Goal: Task Accomplishment & Management: Use online tool/utility

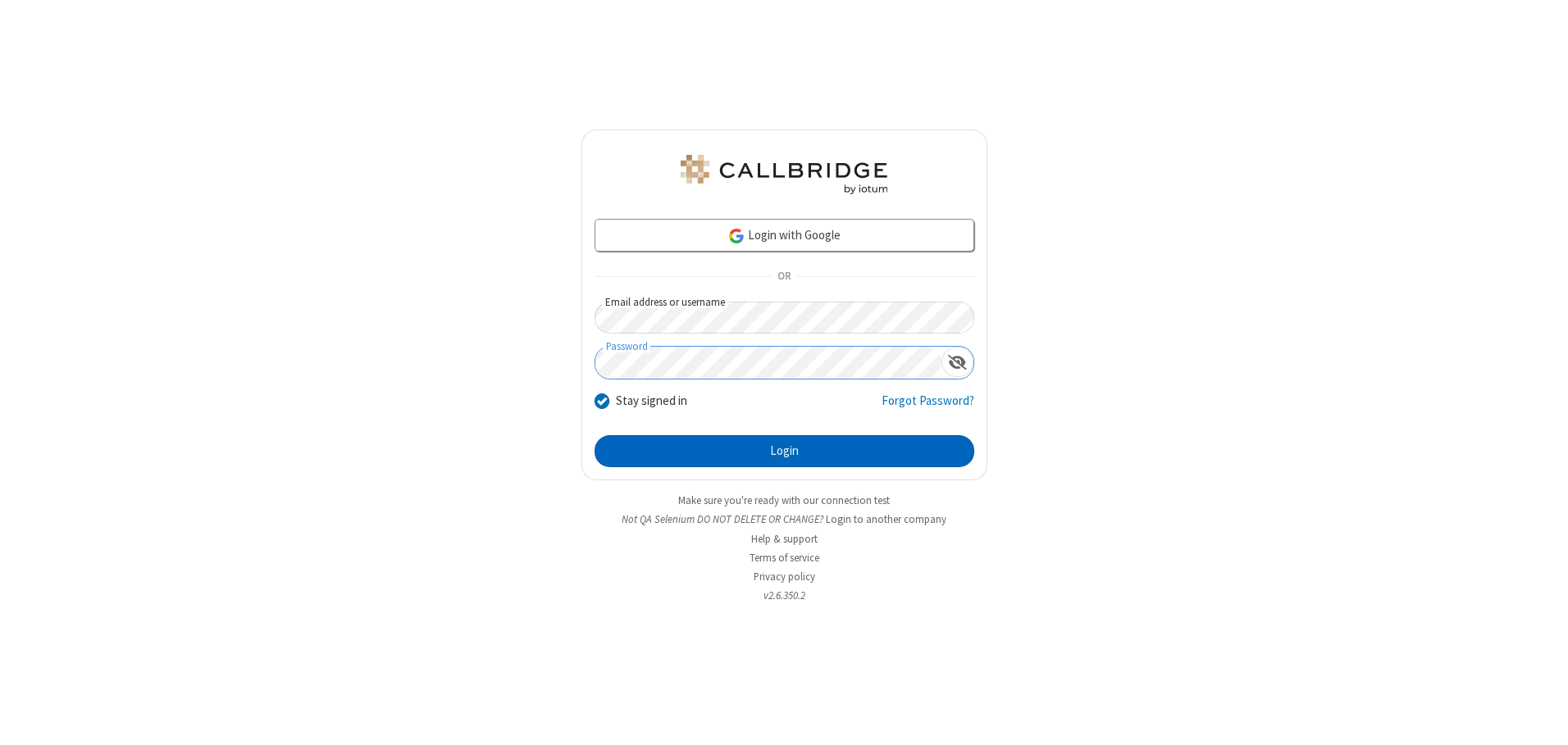
click at [784, 451] on button "Login" at bounding box center [784, 451] width 379 height 32
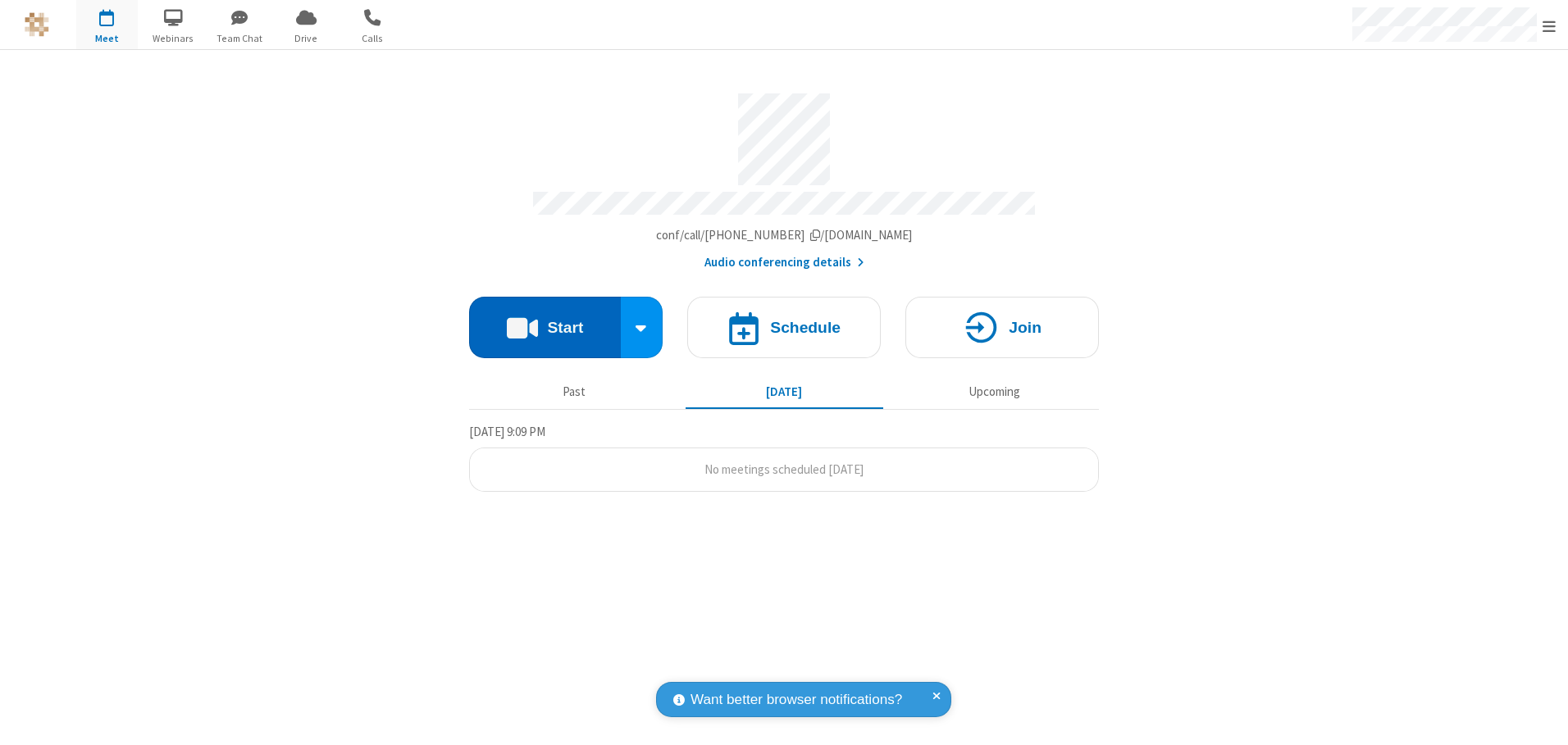
click at [544, 322] on button "Start" at bounding box center [545, 328] width 152 height 62
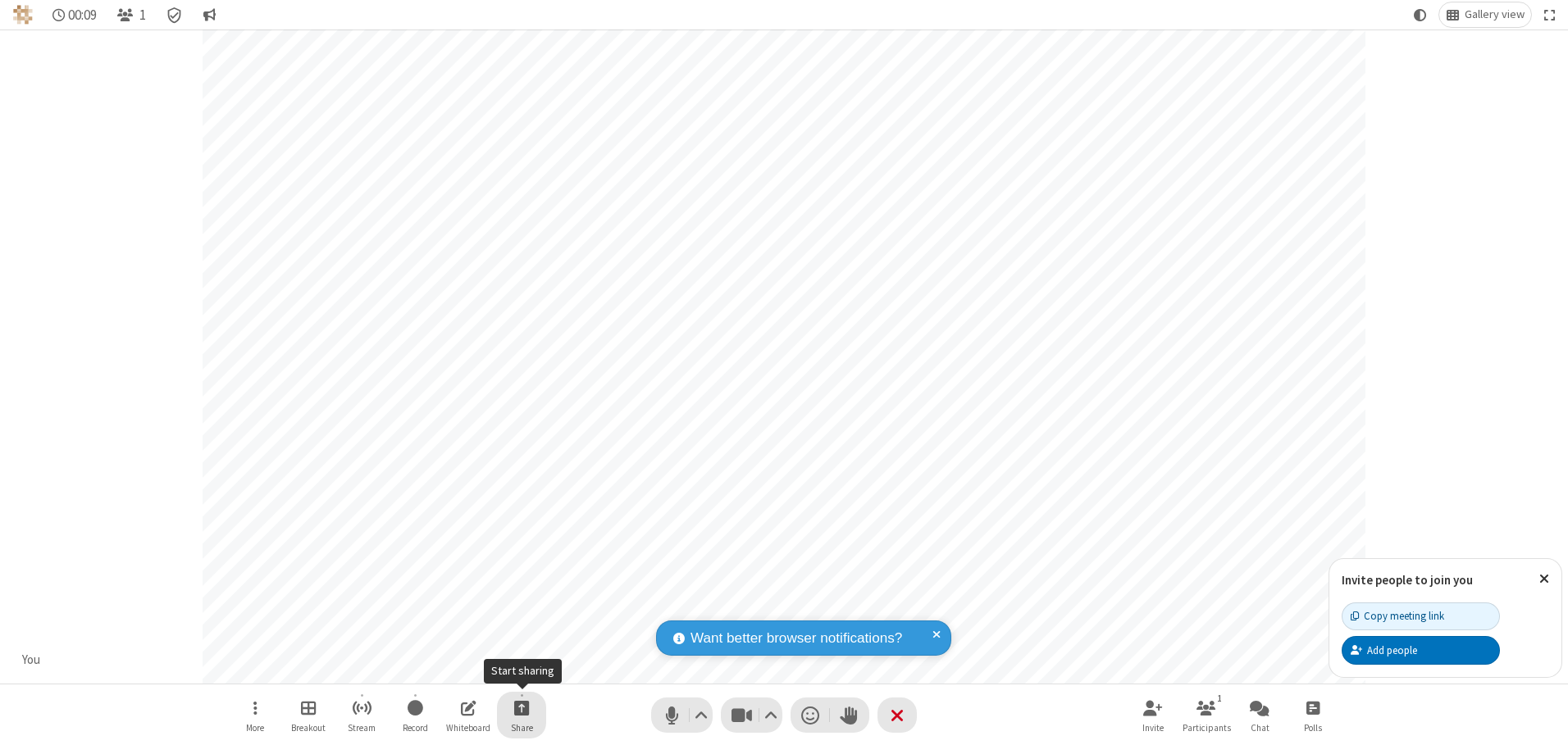
click at [522, 708] on span "Start sharing" at bounding box center [522, 708] width 16 height 21
click at [455, 668] on span "Share my screen" at bounding box center [455, 669] width 19 height 14
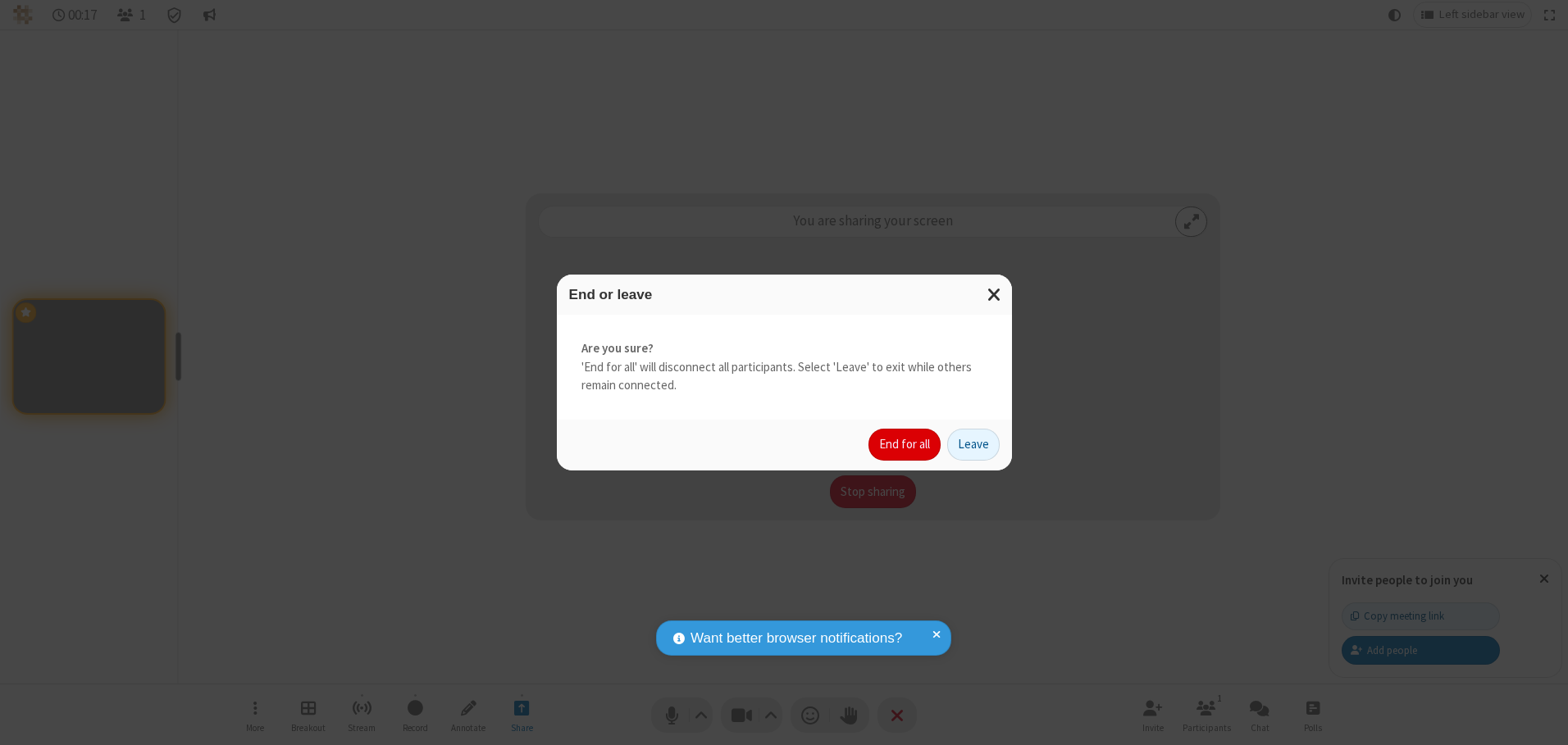
click at [905, 444] on button "End for all" at bounding box center [904, 444] width 73 height 32
